Goal: Ask a question

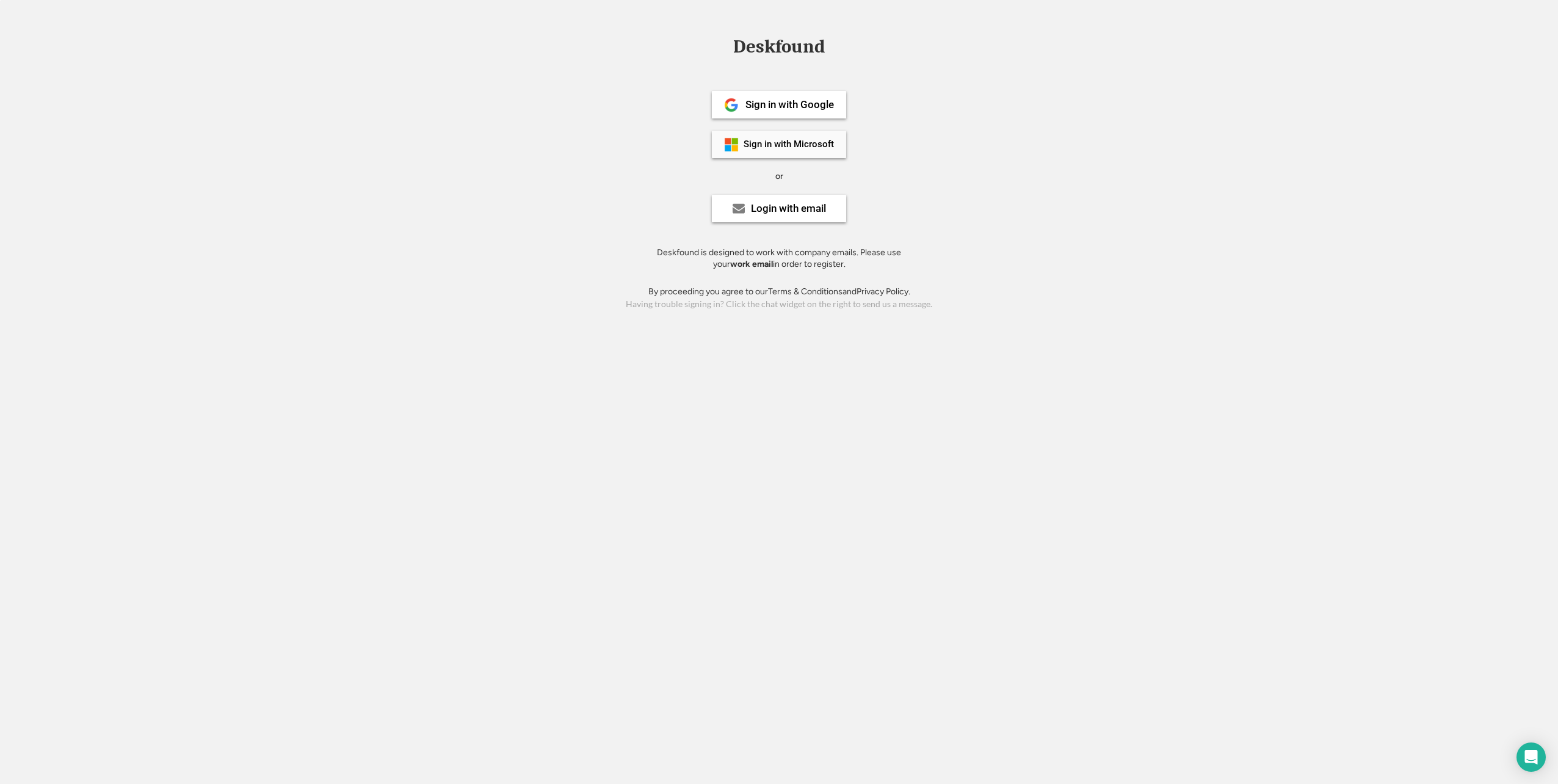
click at [785, 144] on div "Sign in with Microsoft" at bounding box center [789, 144] width 90 height 9
click at [803, 215] on div "Login with email" at bounding box center [779, 208] width 134 height 27
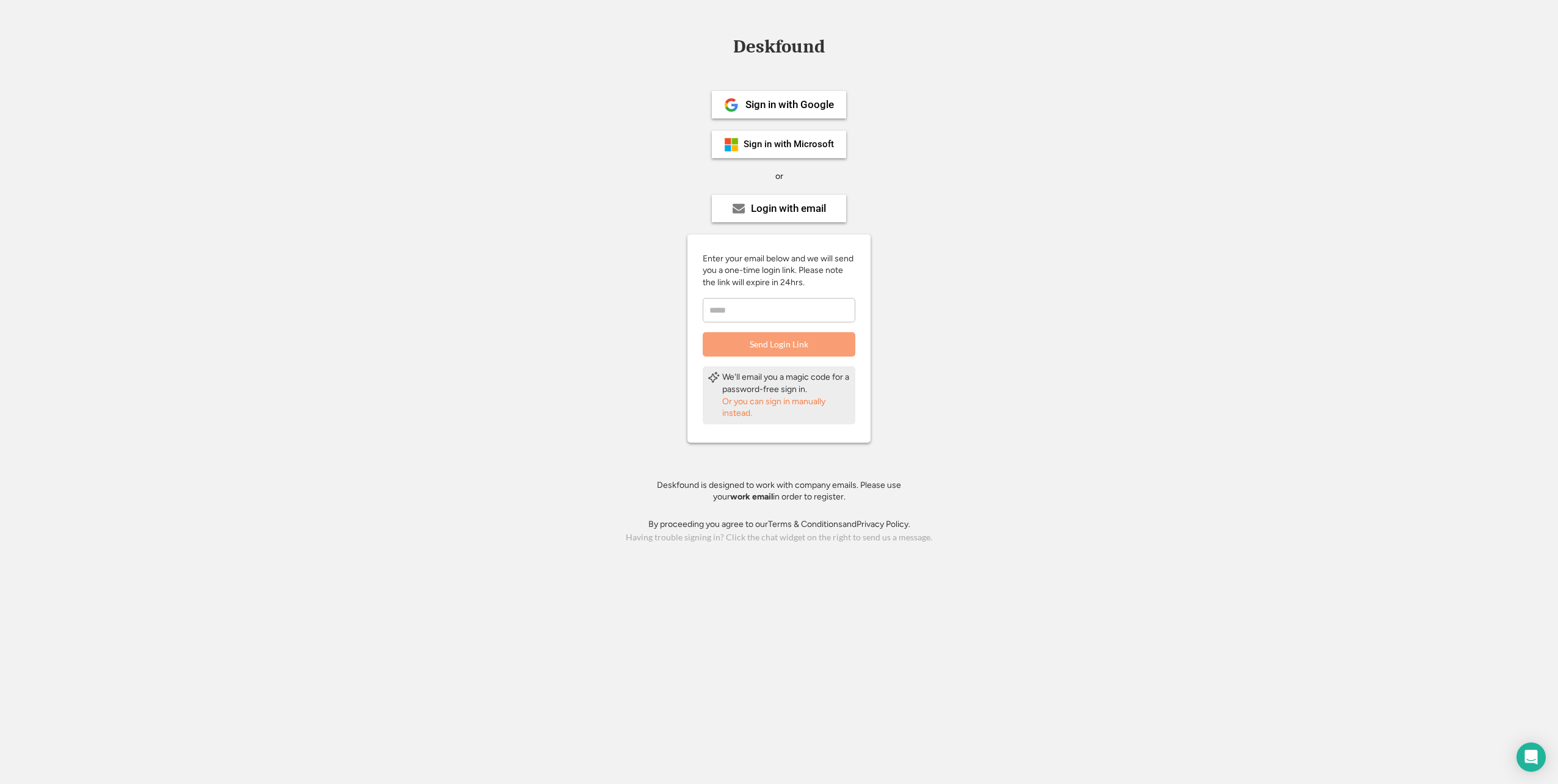
click at [794, 309] on input "email" at bounding box center [779, 309] width 153 height 24
type input "**********"
click at [1521, 759] on div "Open Intercom Messenger" at bounding box center [1529, 755] width 41 height 41
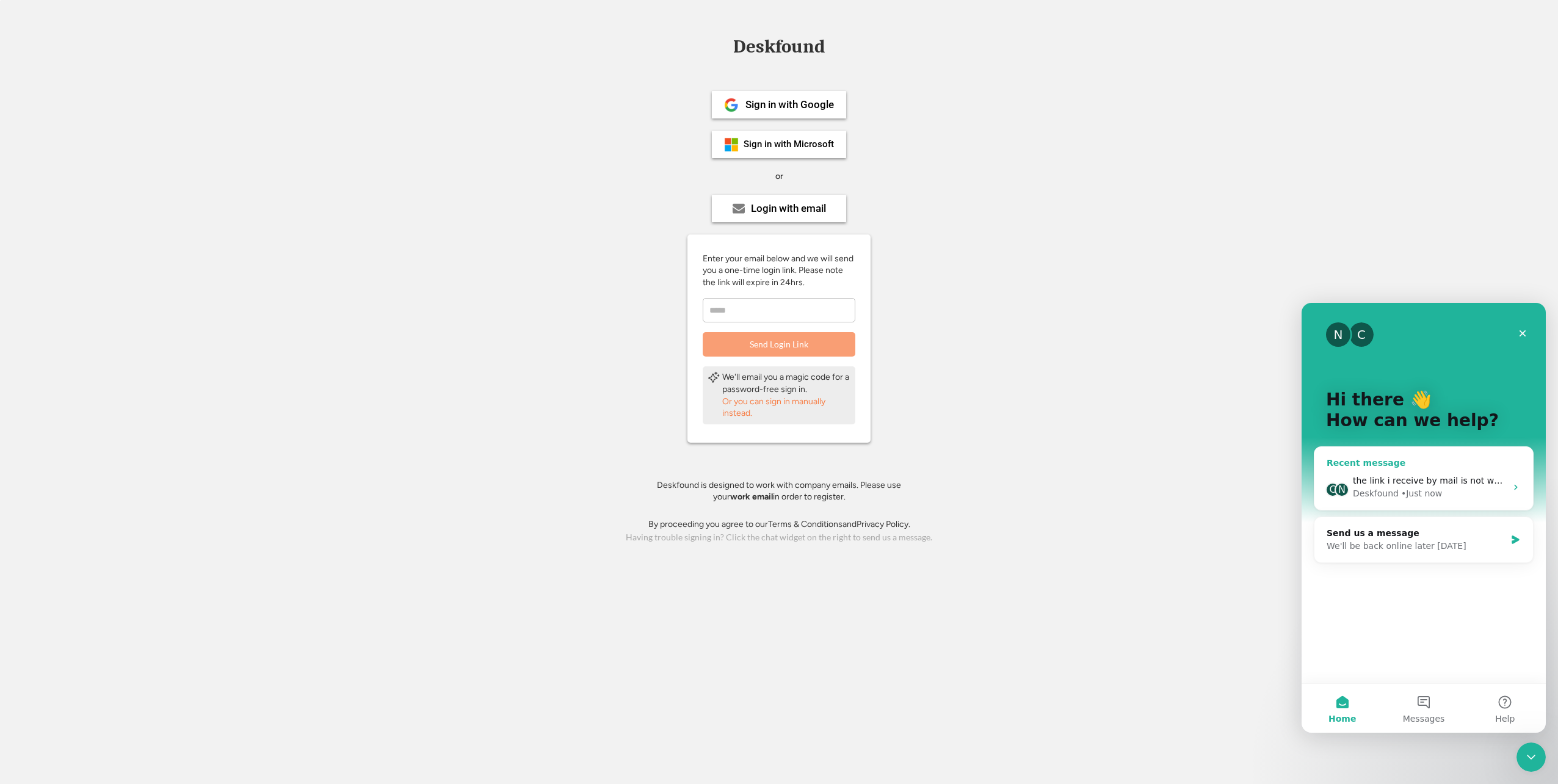
click at [1394, 488] on div "Deskfound • Just now" at bounding box center [1429, 493] width 153 height 12
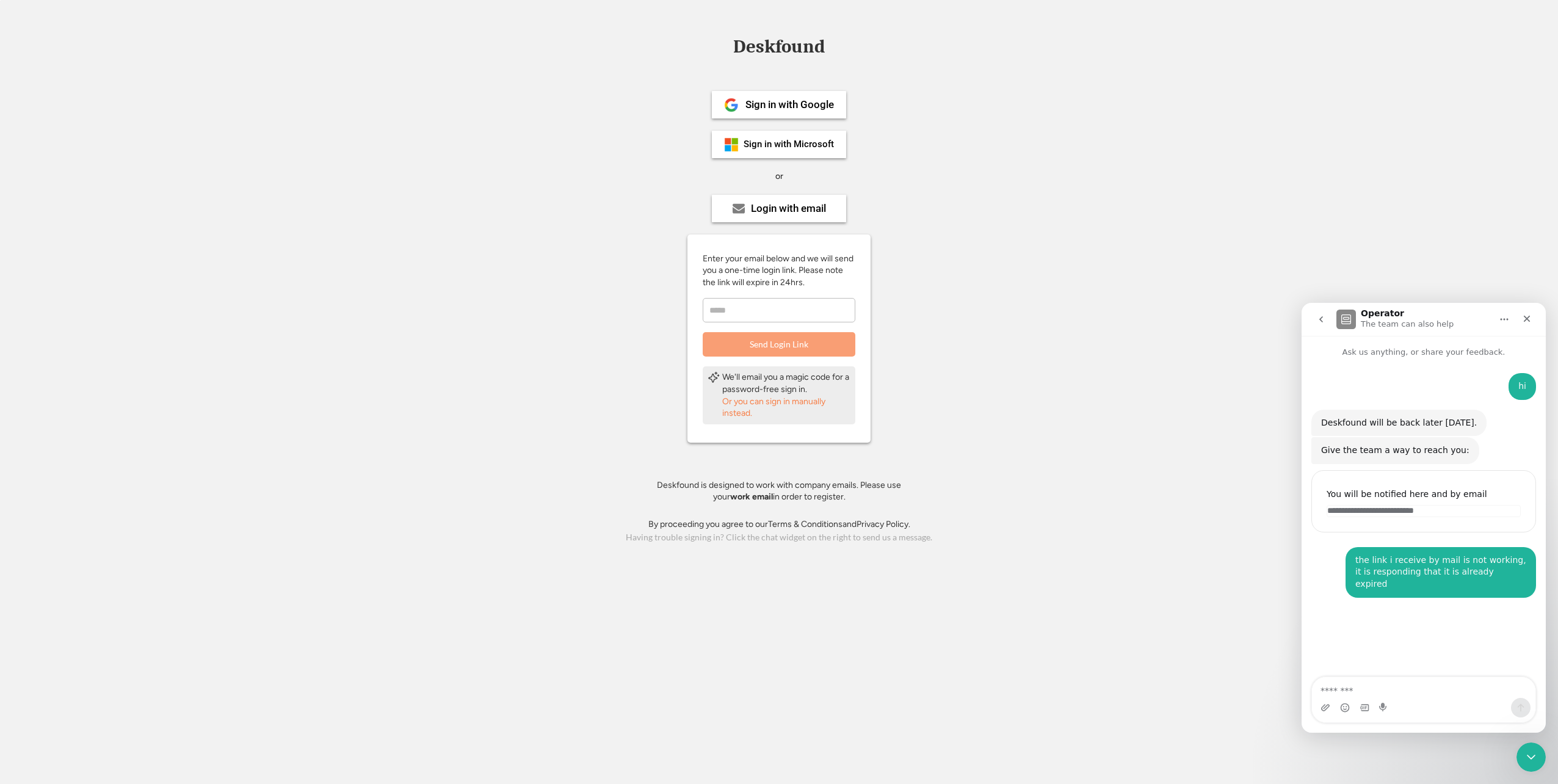
click at [1290, 232] on div "Deskfound Sign in with Google Sign in with Microsoft or Login with email Enter …" at bounding box center [779, 291] width 1558 height 508
click at [1399, 325] on p "The team can also help" at bounding box center [1408, 324] width 93 height 12
click at [1505, 320] on icon "Home" at bounding box center [1505, 319] width 8 height 2
click at [1426, 204] on div "Deskfound Sign in with Google Sign in with Microsoft or Login with email Enter …" at bounding box center [779, 291] width 1558 height 508
click at [1021, 293] on div "Deskfound Sign in with Google Sign in with Microsoft or Login with email Enter …" at bounding box center [779, 291] width 1558 height 508
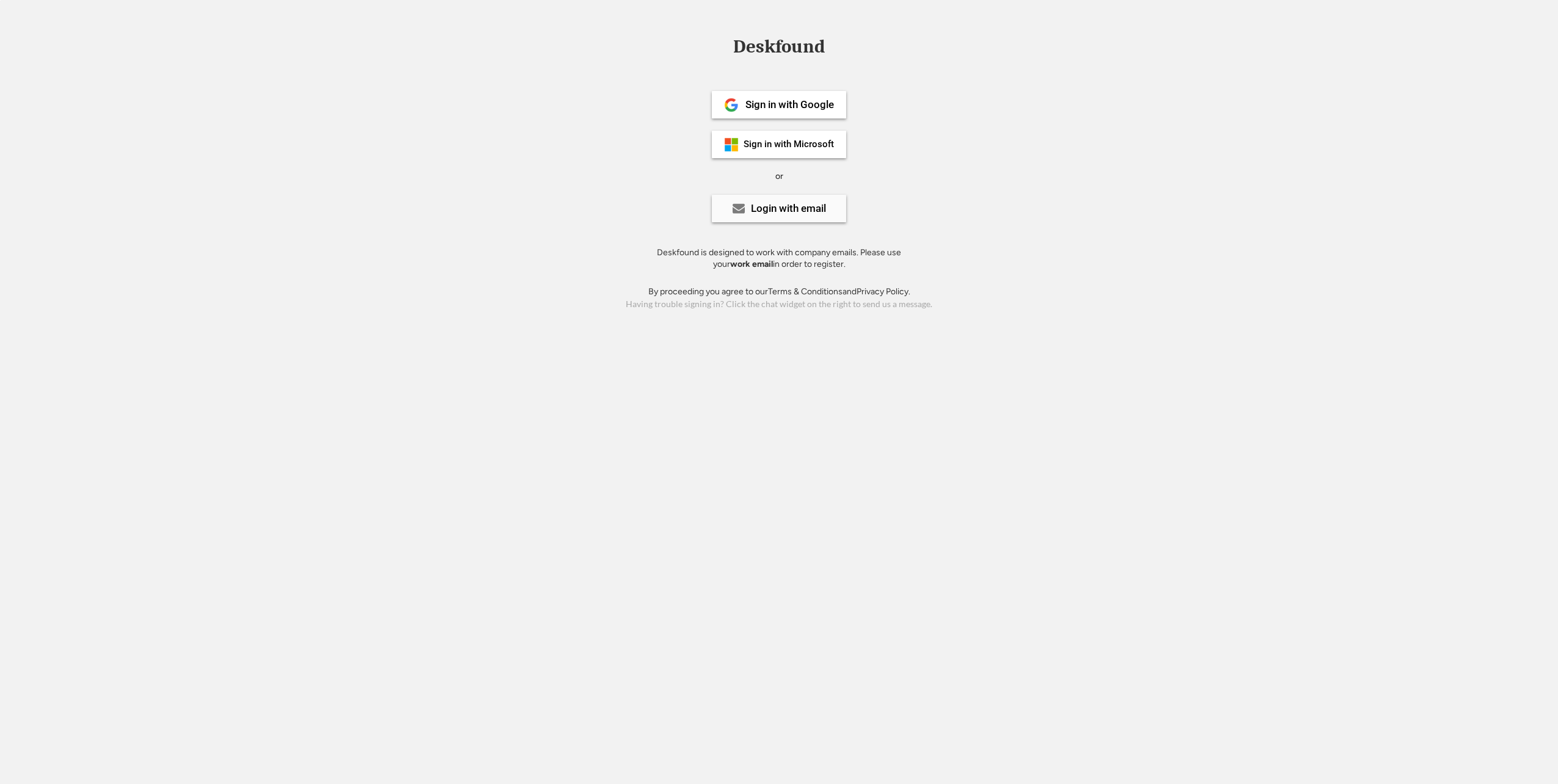
click at [794, 211] on div "Login with email" at bounding box center [789, 208] width 75 height 11
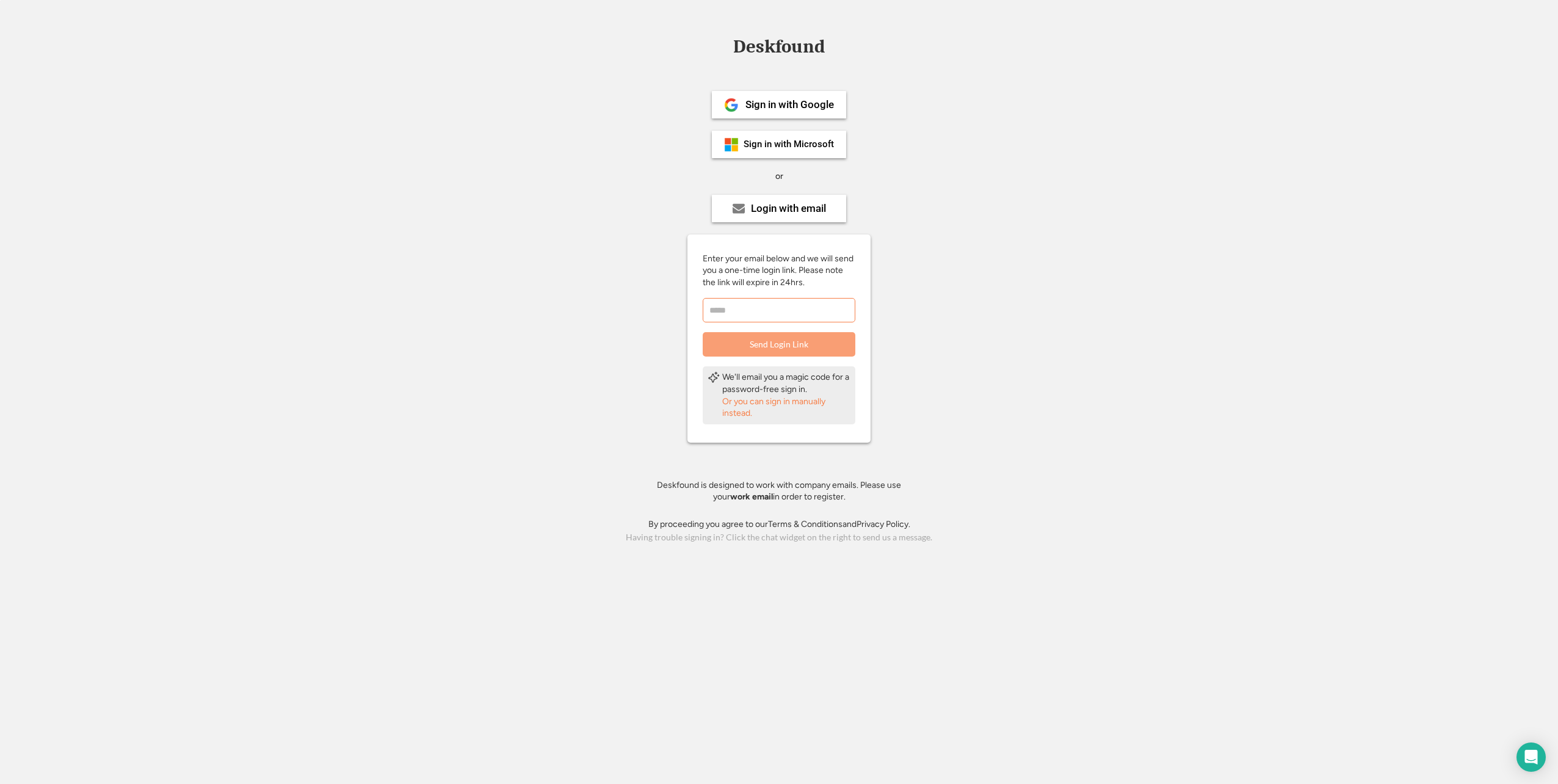
click at [790, 316] on input "email" at bounding box center [779, 309] width 153 height 24
click at [784, 399] on div "Or you can sign in manually instead." at bounding box center [786, 407] width 129 height 24
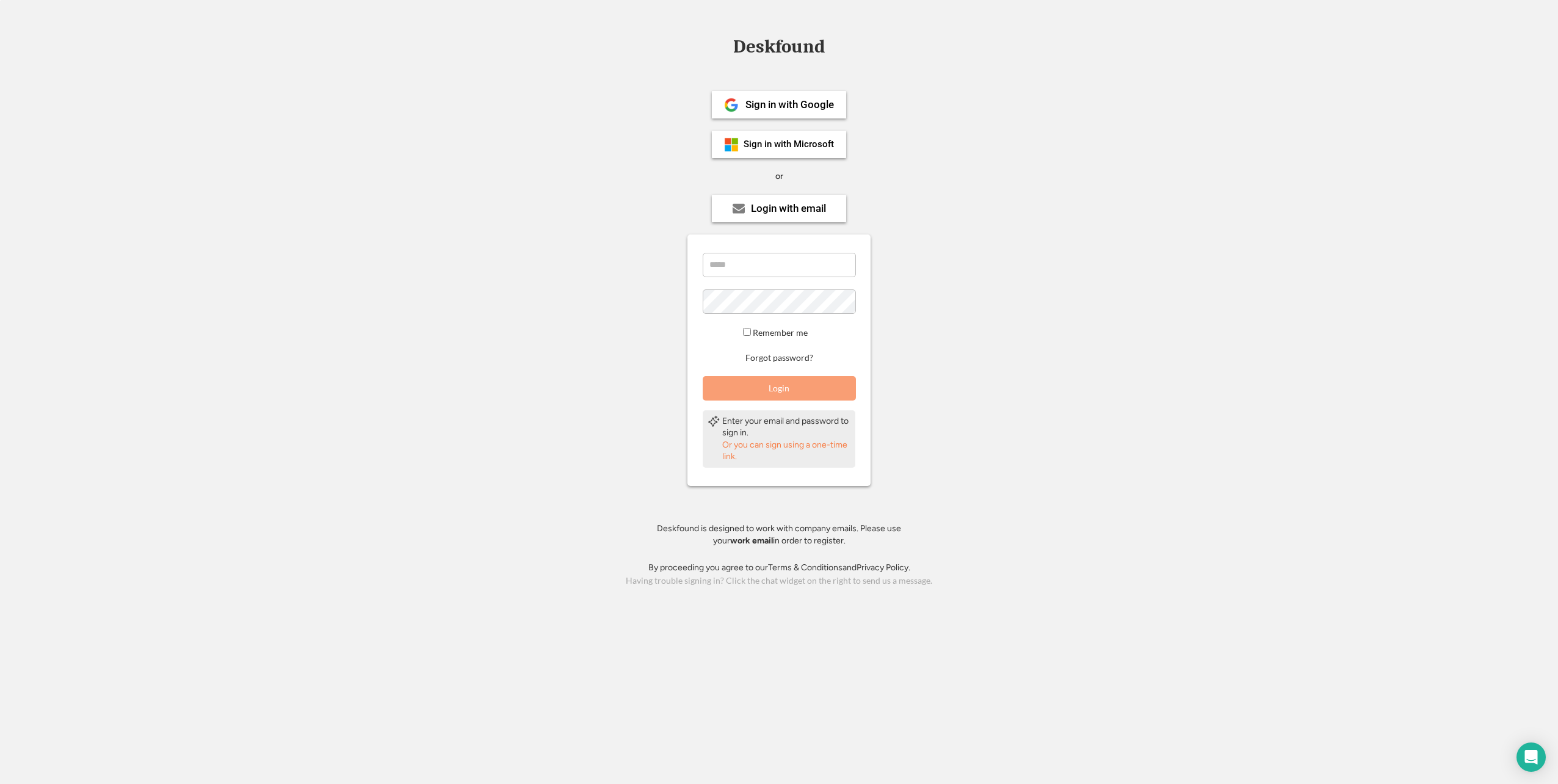
drag, startPoint x: 611, startPoint y: 269, endPoint x: 622, endPoint y: 251, distance: 21.1
click at [612, 266] on div "Deskfound Sign in with Google Sign in with Microsoft or Login with email Enter …" at bounding box center [779, 313] width 1558 height 552
click at [778, 216] on div "Login with email" at bounding box center [779, 208] width 134 height 27
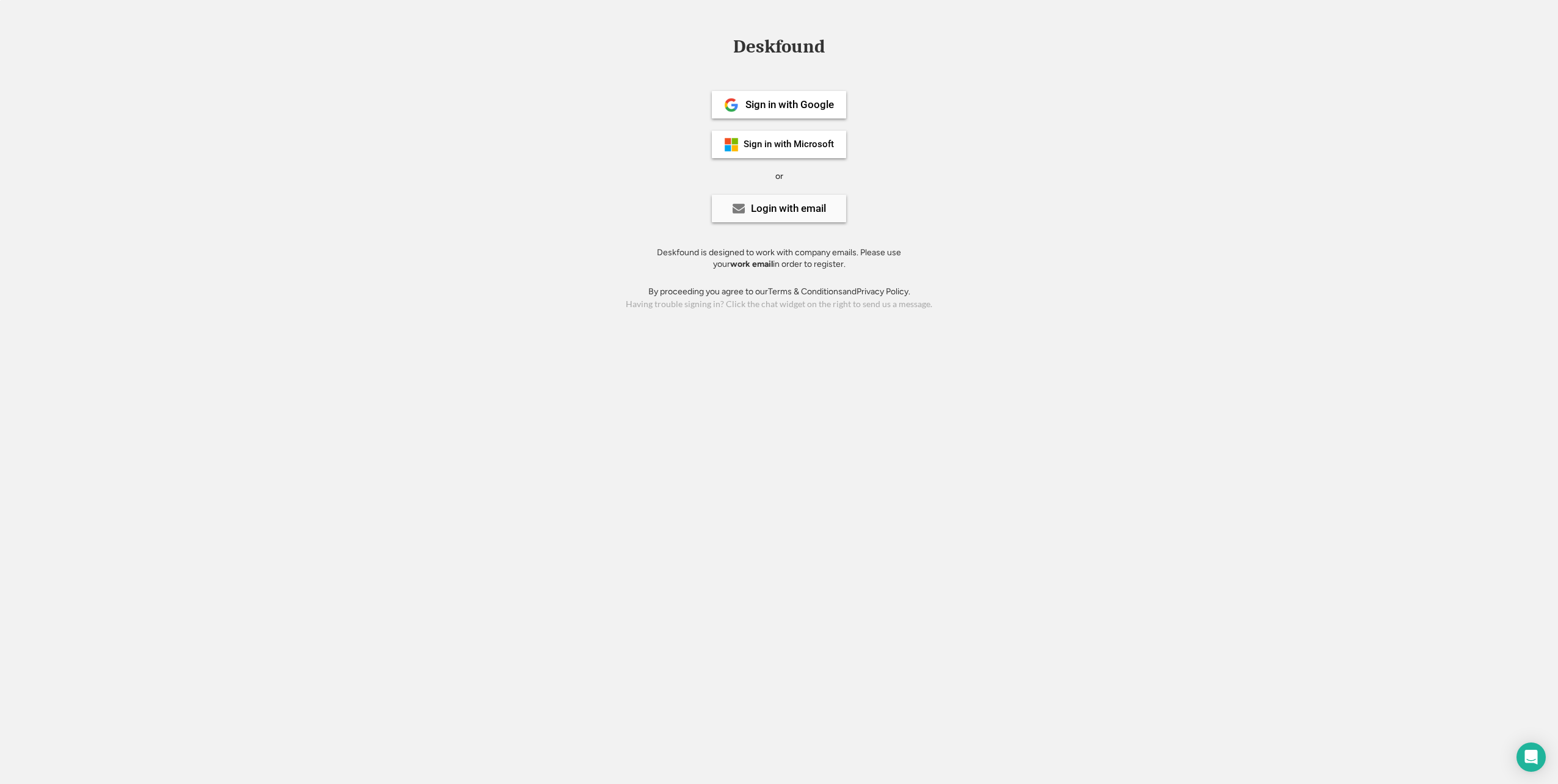
click at [778, 212] on div "Login with email" at bounding box center [789, 208] width 75 height 11
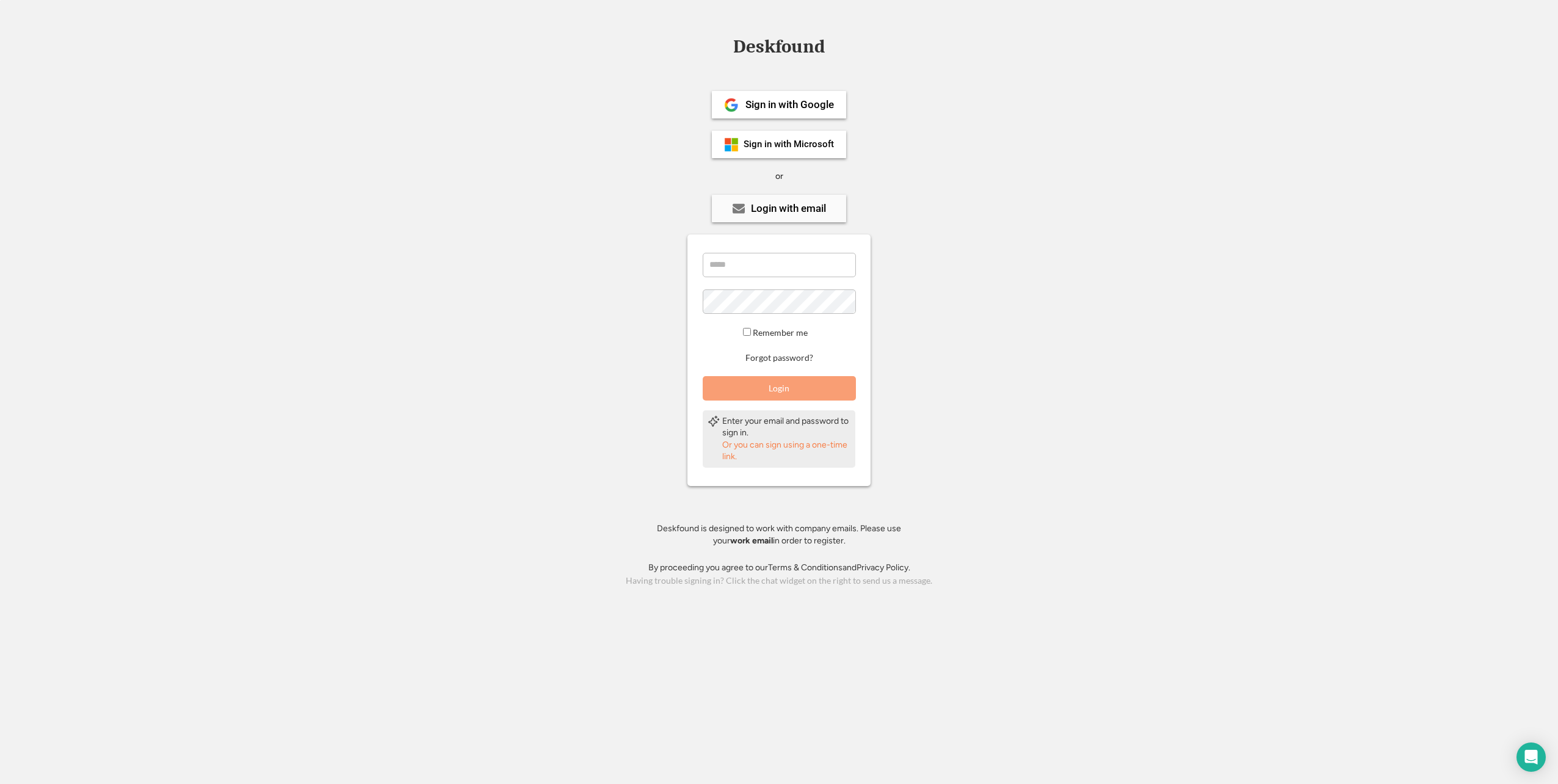
click at [778, 212] on div "Login with email" at bounding box center [789, 208] width 75 height 11
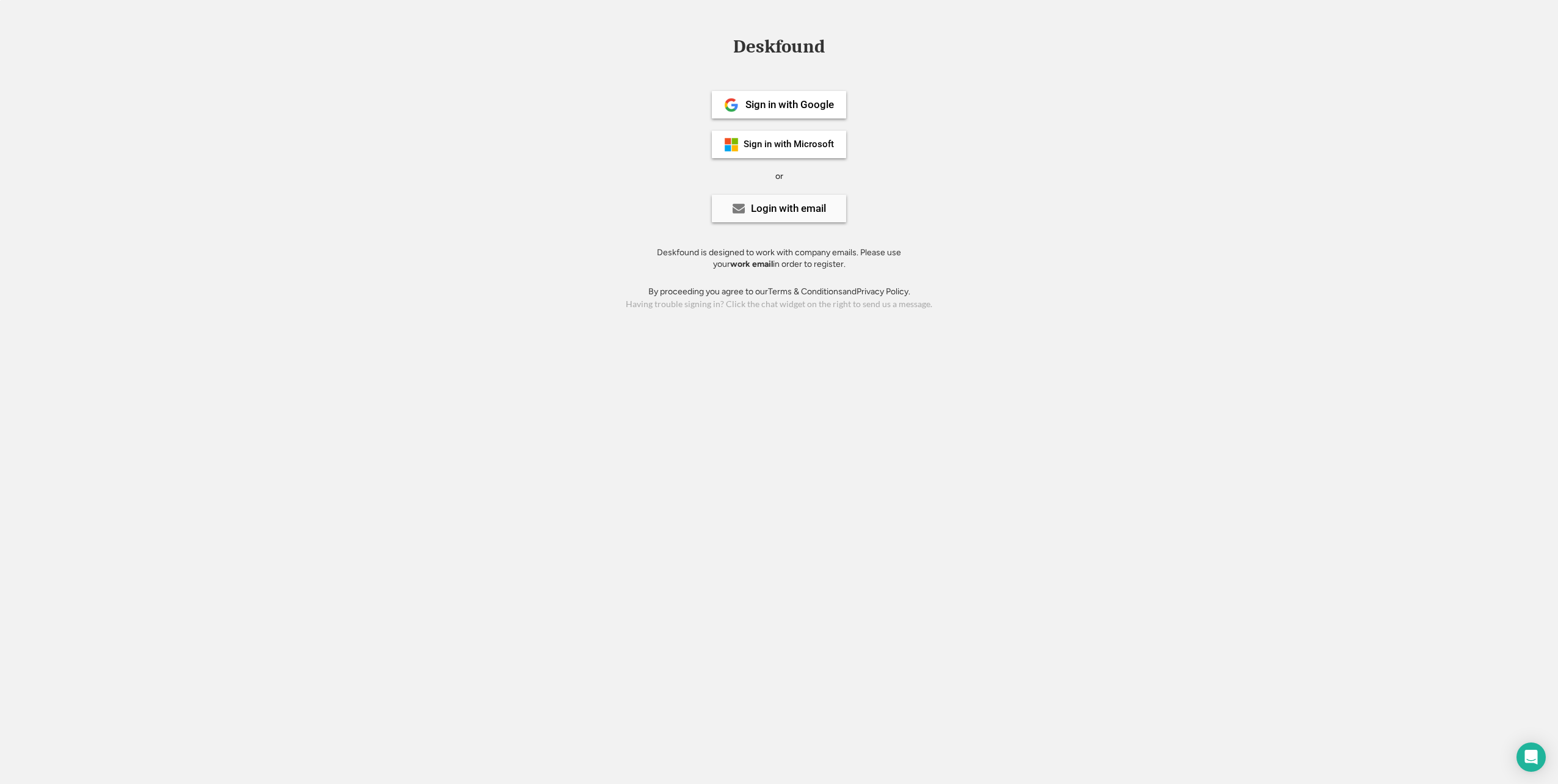
click at [778, 212] on div "Login with email" at bounding box center [789, 208] width 75 height 11
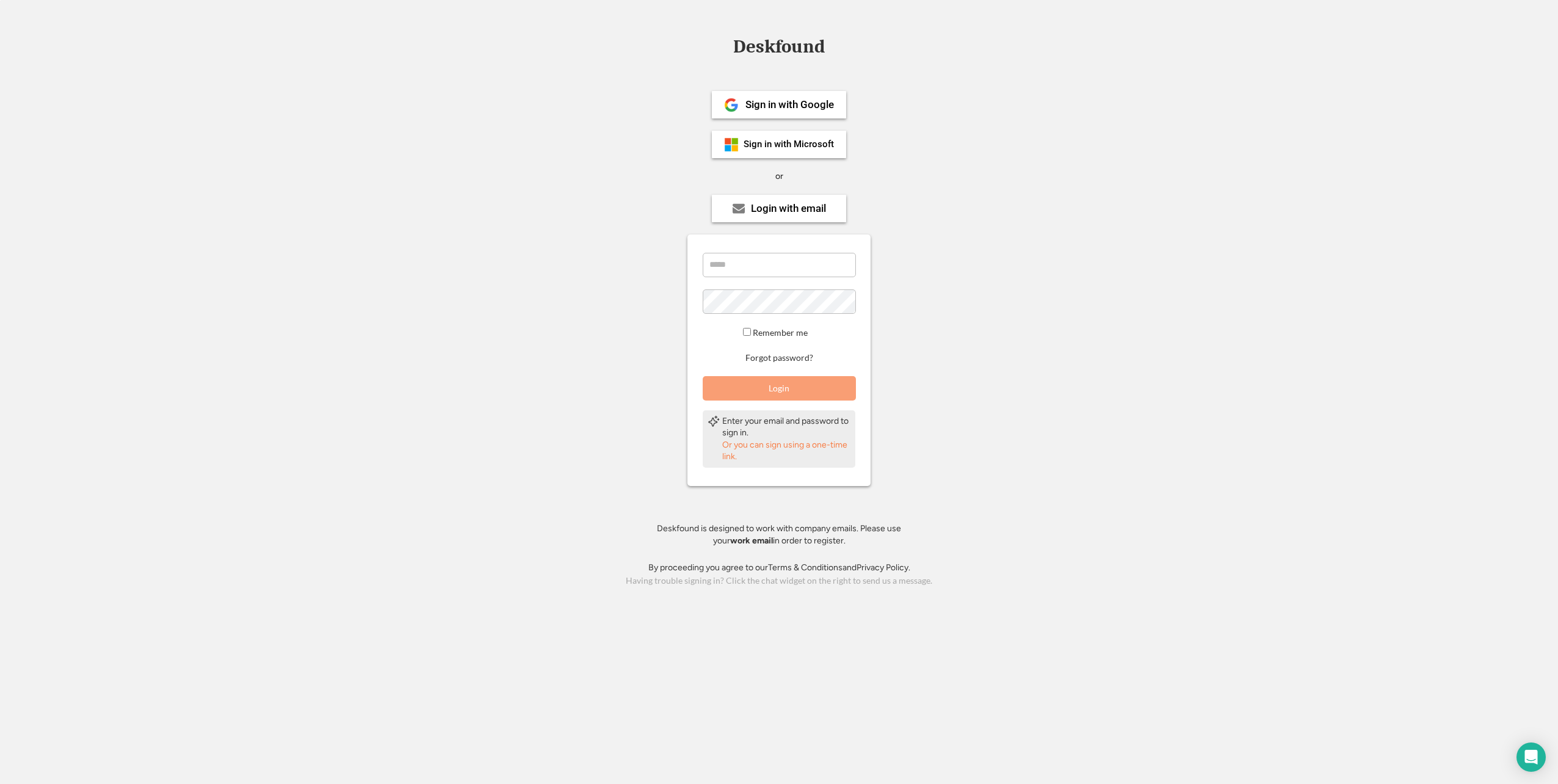
click at [801, 440] on div "Or you can sign using a one-time link." at bounding box center [786, 450] width 129 height 24
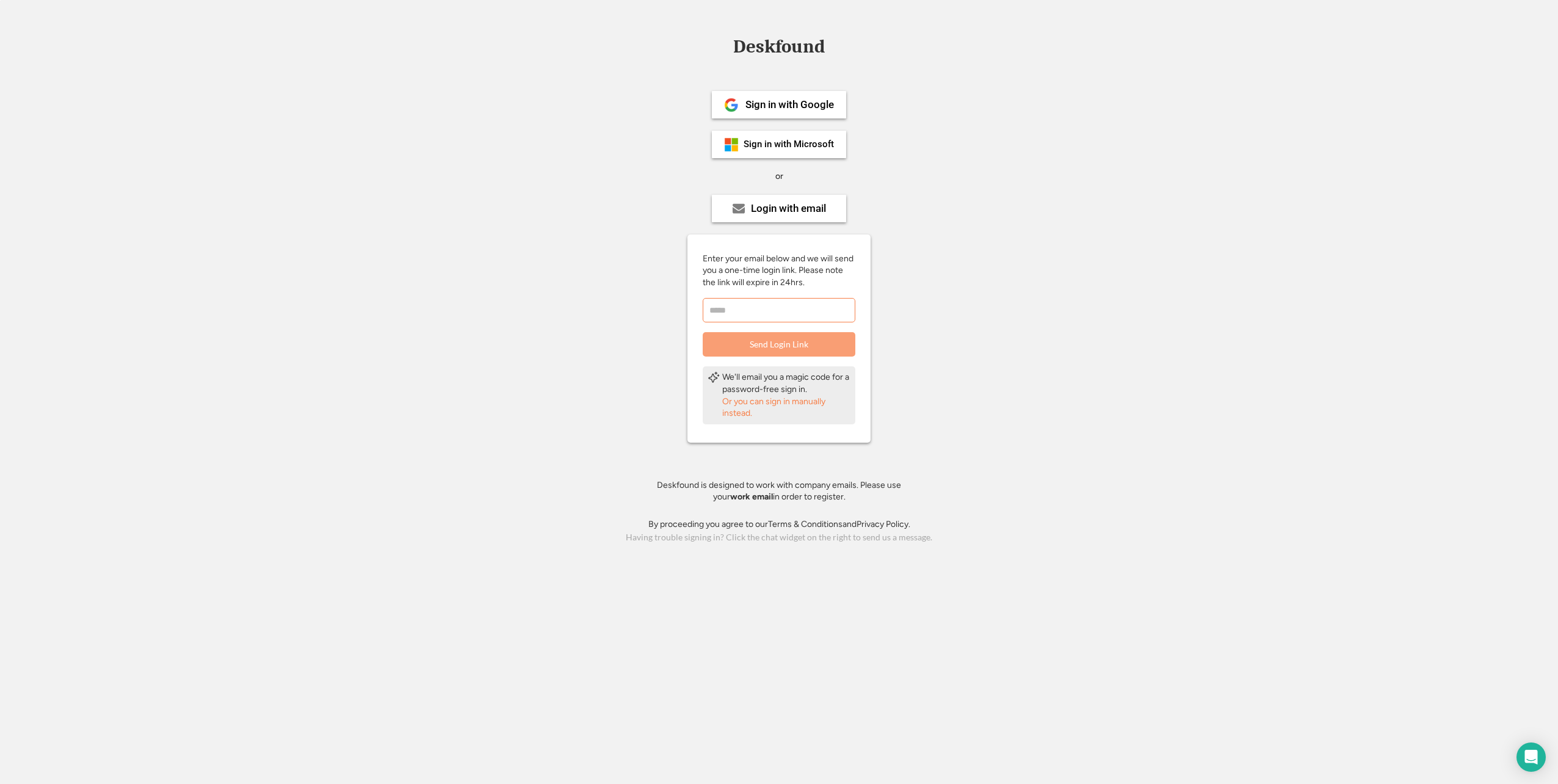
click at [773, 304] on input "email" at bounding box center [779, 309] width 153 height 24
type input "**********"
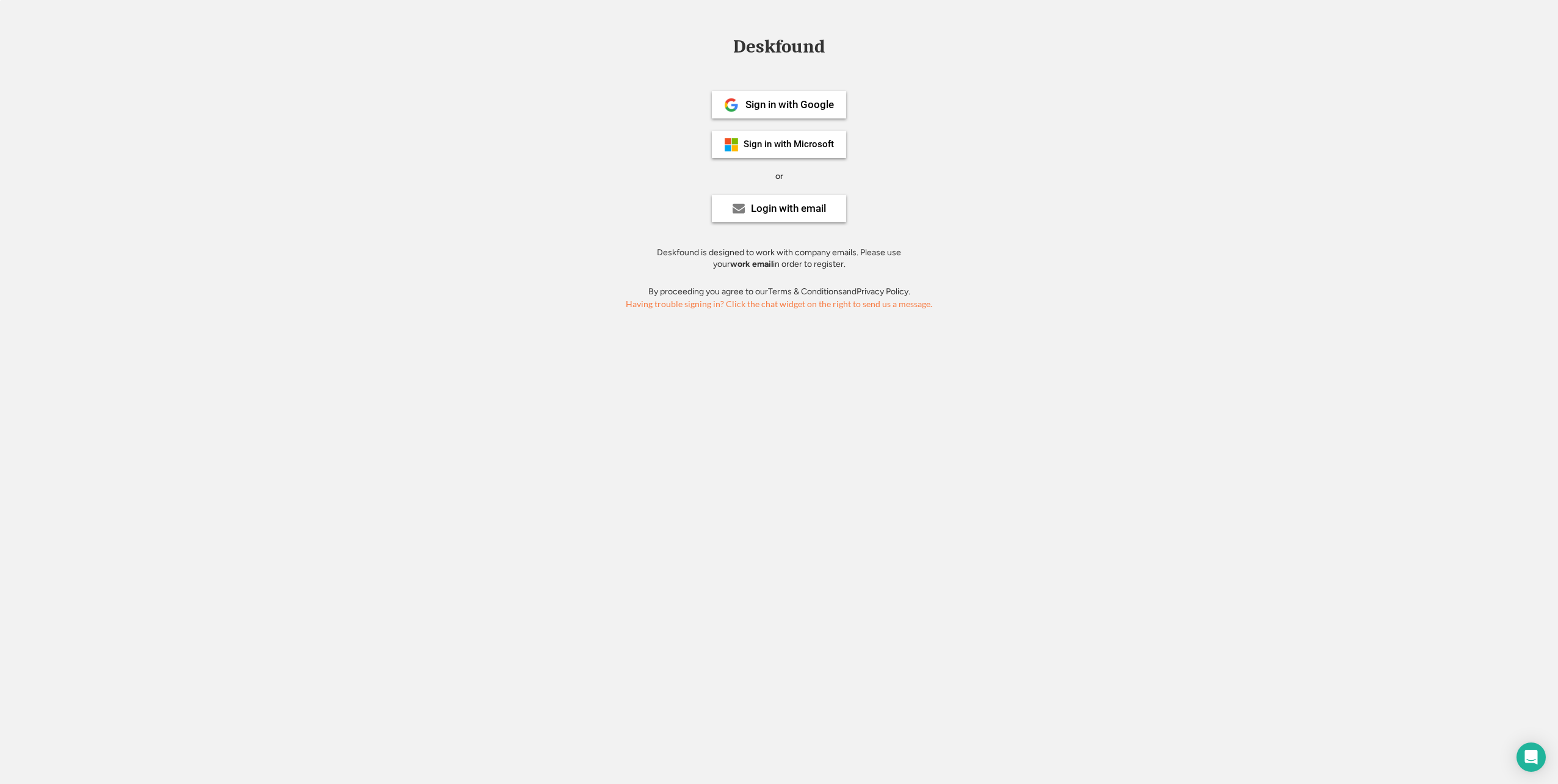
click at [798, 307] on div "Having trouble signing in? Click the chat widget on the right to send us a mess…" at bounding box center [779, 303] width 1558 height 12
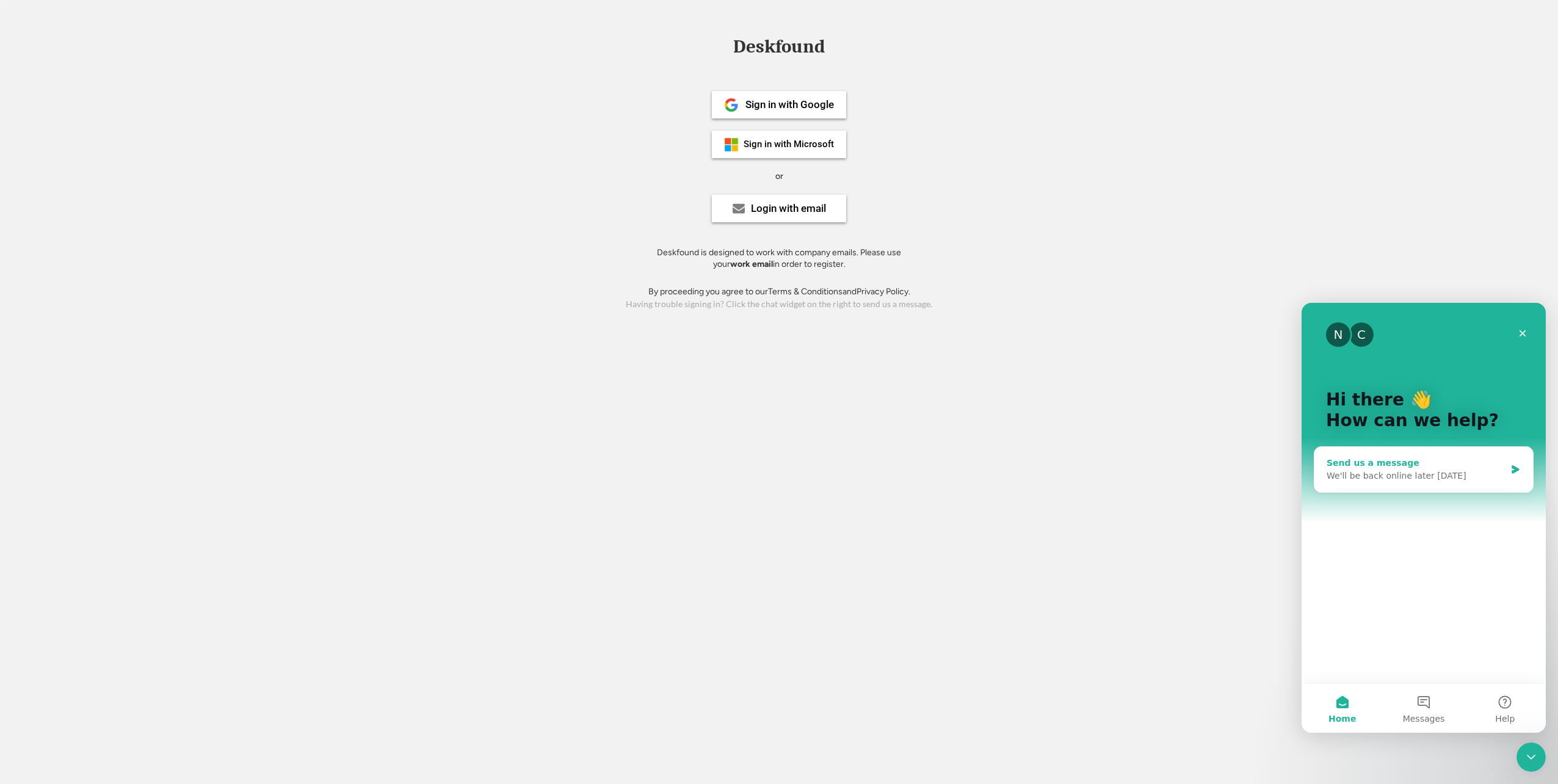
click at [1405, 478] on div "We'll be back online later [DATE]" at bounding box center [1416, 475] width 179 height 12
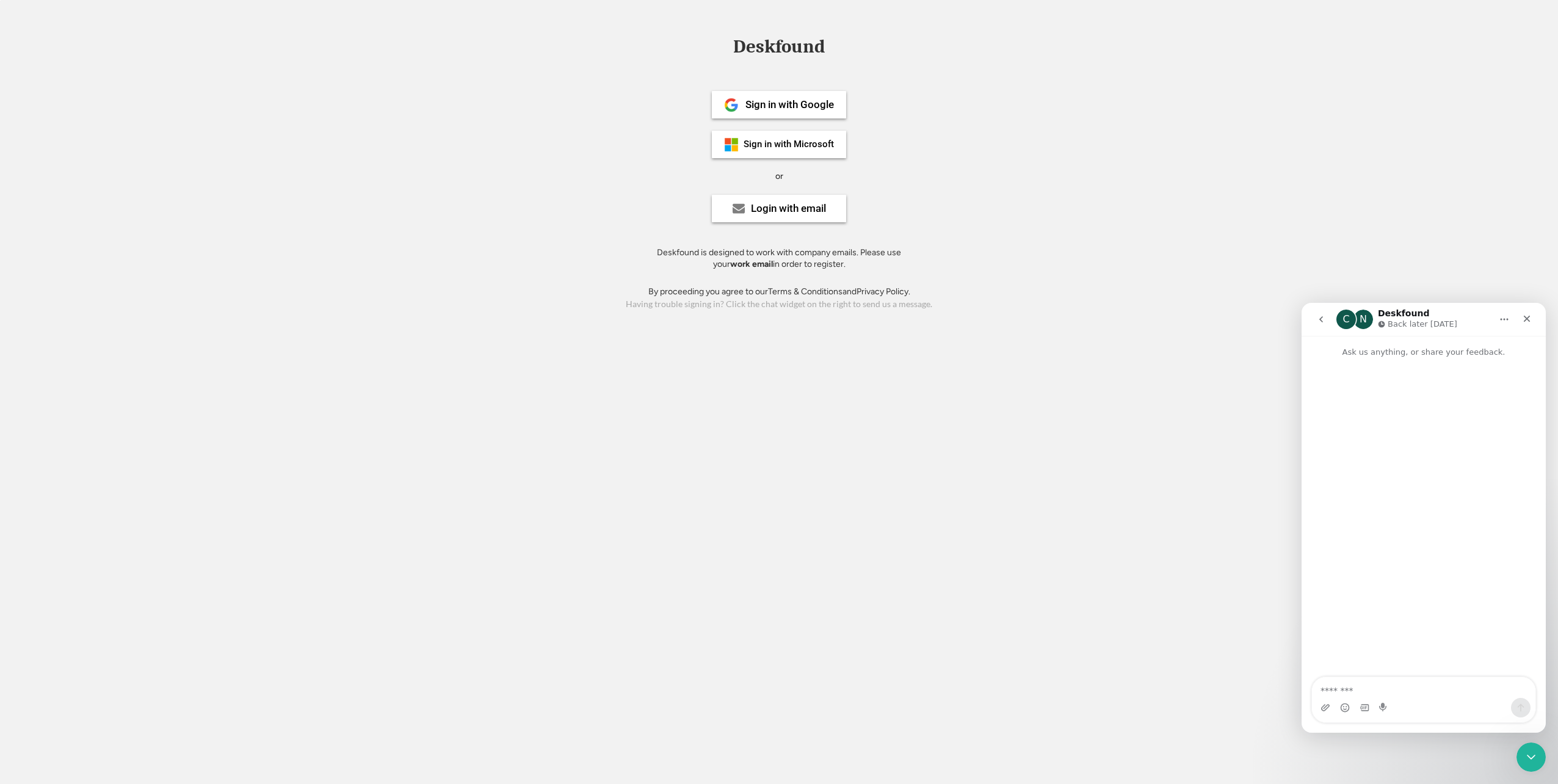
click at [1402, 690] on textarea "Message…" at bounding box center [1425, 687] width 224 height 21
type textarea "**"
type textarea "********"
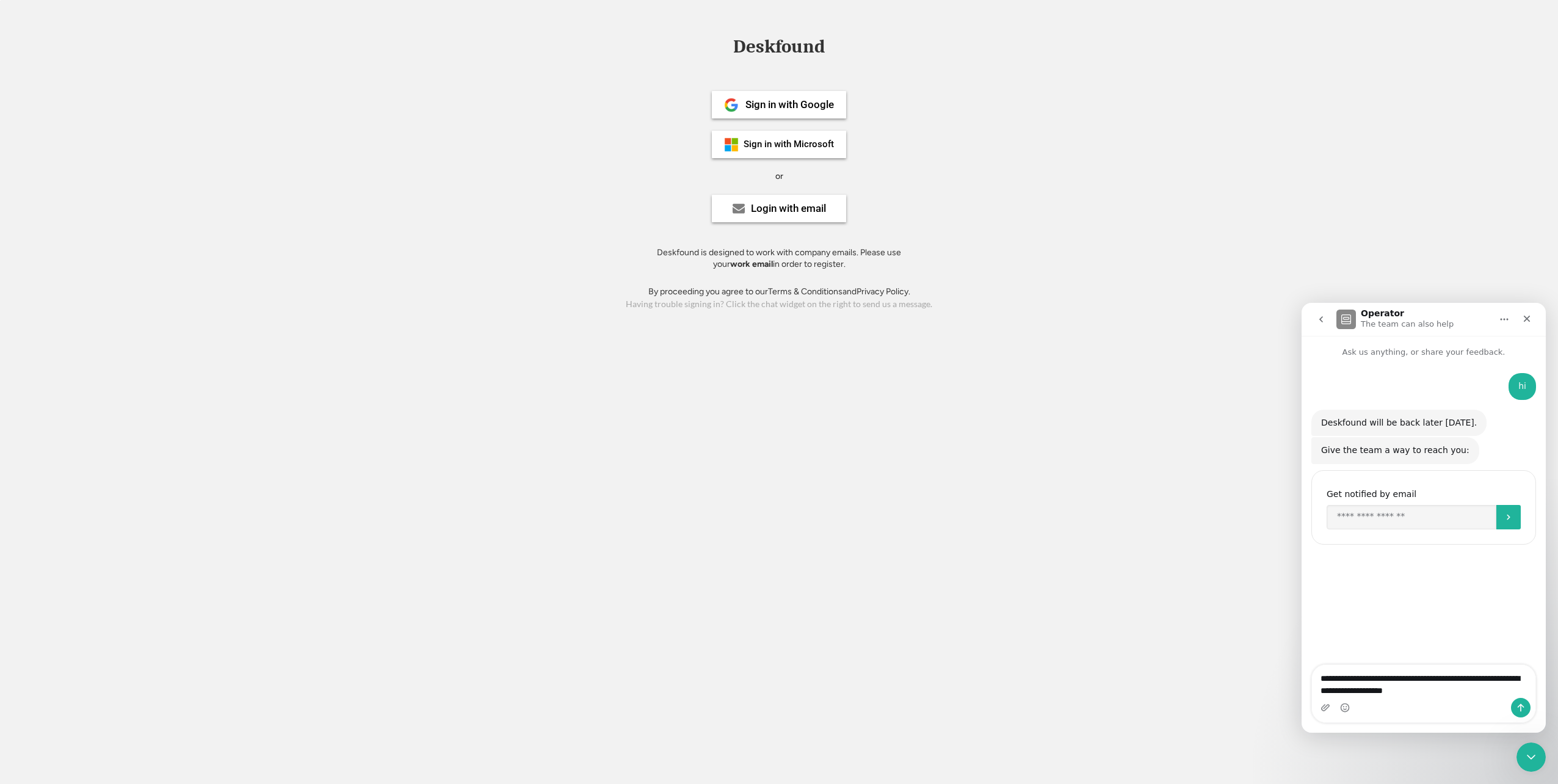
type textarea "**********"
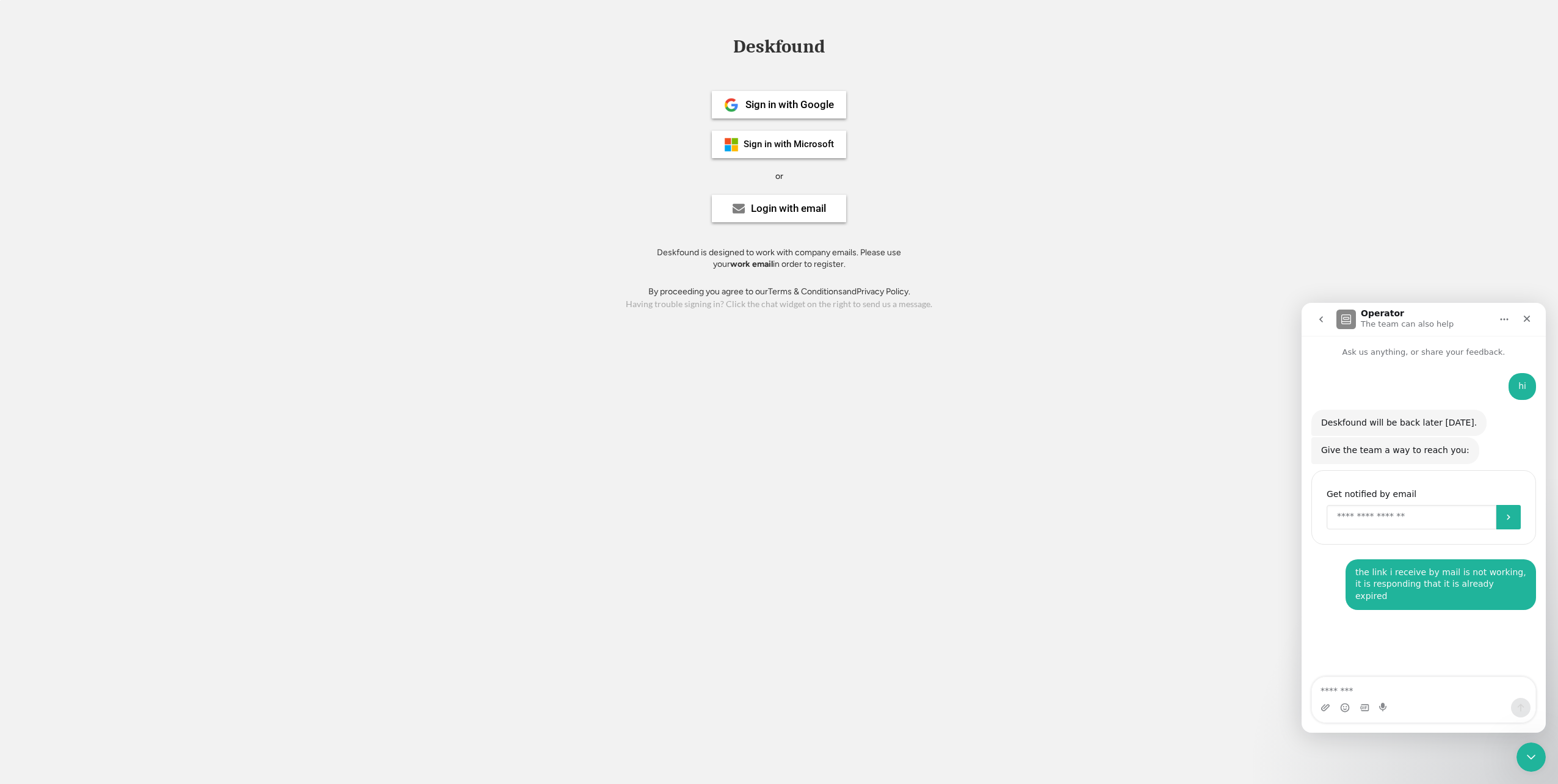
click at [1410, 523] on input "Enter your email" at bounding box center [1411, 516] width 170 height 24
type input "**********"
click at [1511, 515] on icon "Submit" at bounding box center [1509, 517] width 10 height 10
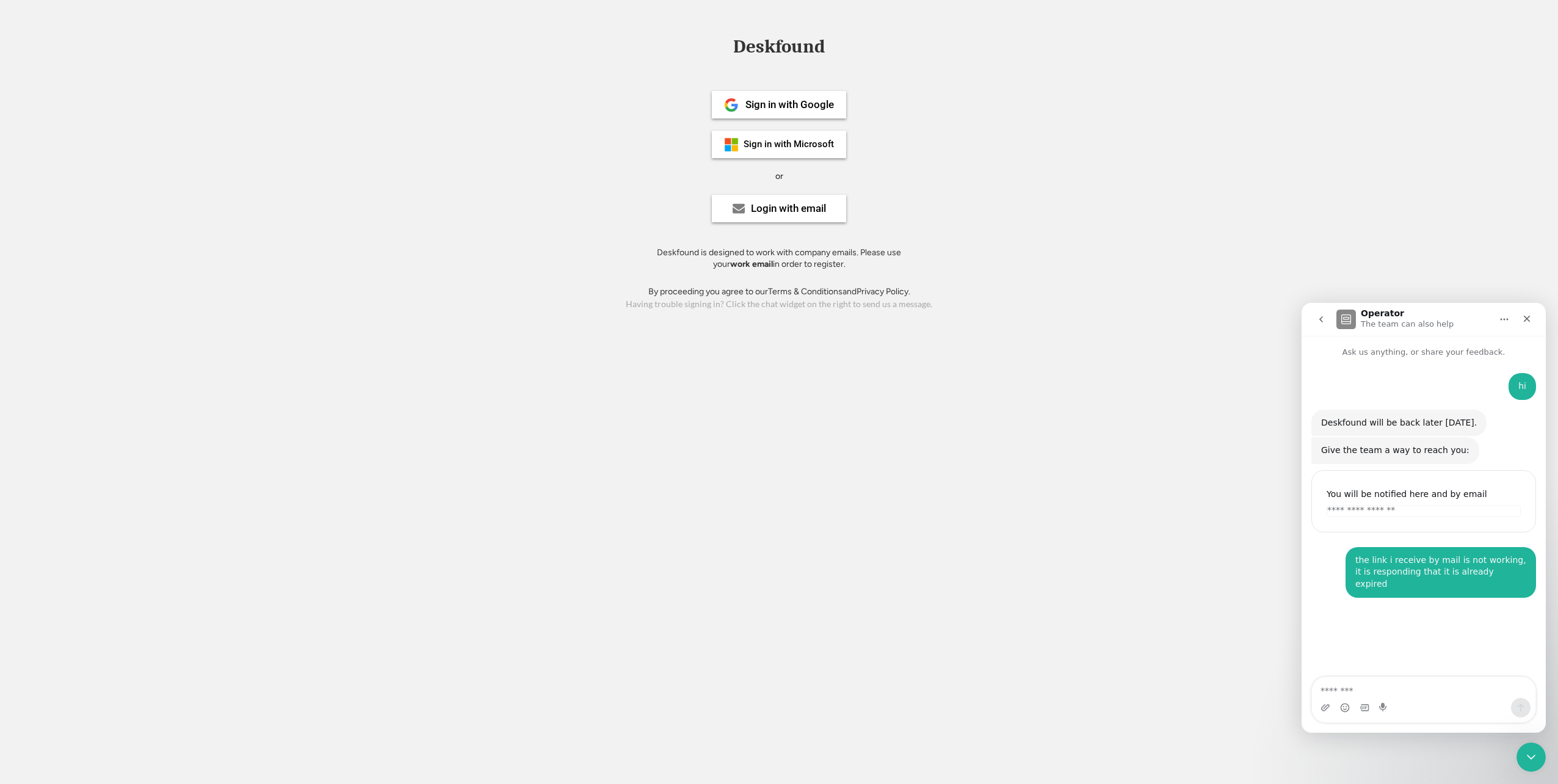
click at [1098, 82] on div "Deskfound Sign in with Google Sign in with Microsoft or Login with email Deskfo…" at bounding box center [779, 175] width 1558 height 275
